Goal: Task Accomplishment & Management: Use online tool/utility

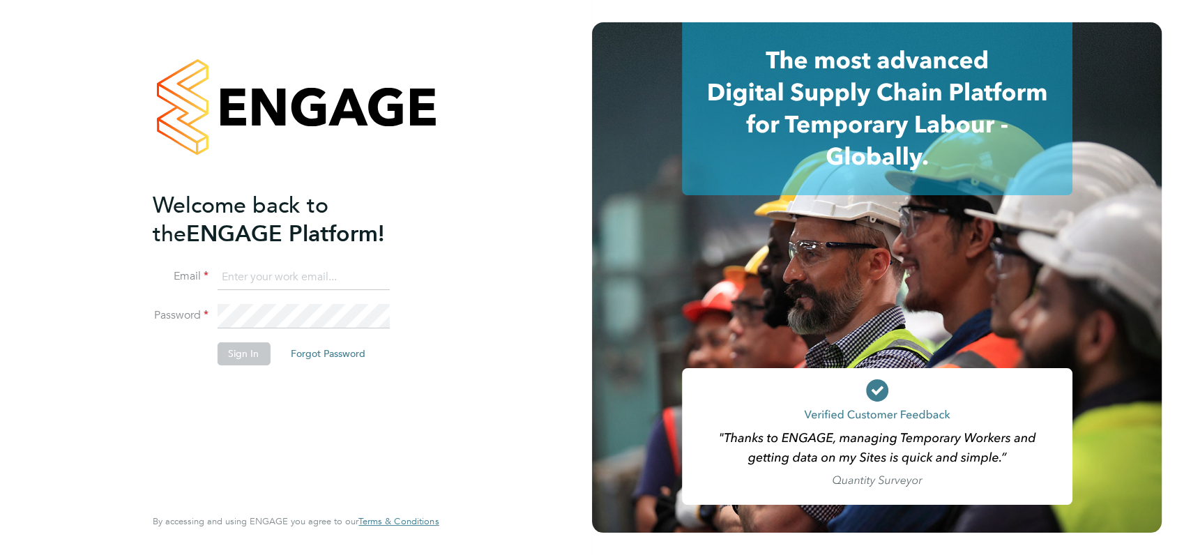
type input "angela@class1personnel.com"
click at [466, 298] on div "Welcome back to the ENGAGE Platform! Email angela@class1personnel.com Password …" at bounding box center [296, 277] width 342 height 555
click at [236, 353] on button "Sign In" at bounding box center [243, 353] width 53 height 22
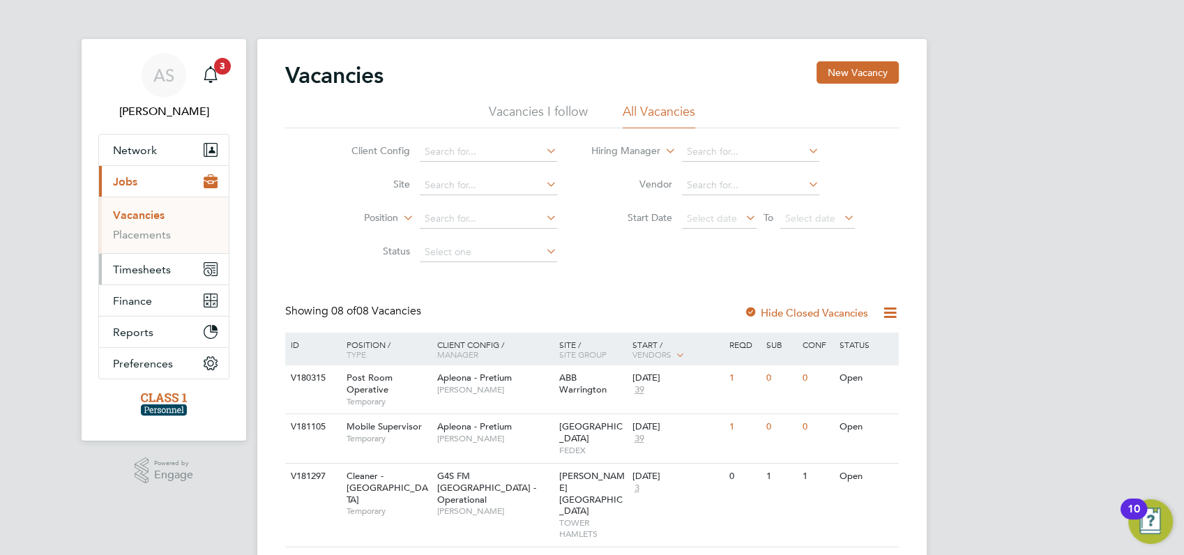
click at [129, 268] on span "Timesheets" at bounding box center [142, 269] width 58 height 13
click at [142, 245] on link "Timesheets" at bounding box center [142, 246] width 58 height 13
